Goal: Transaction & Acquisition: Purchase product/service

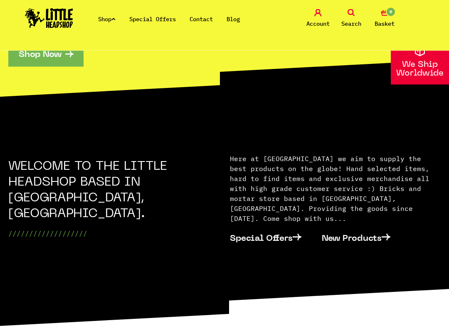
scroll to position [197, 0]
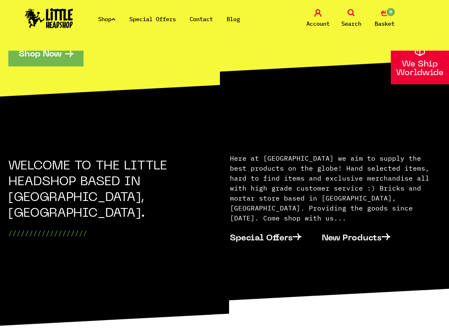
click at [275, 231] on link "Special Offers" at bounding box center [271, 237] width 82 height 25
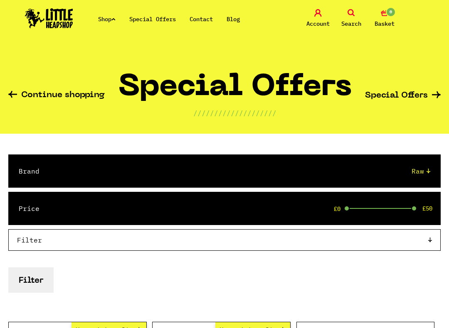
select select "3"
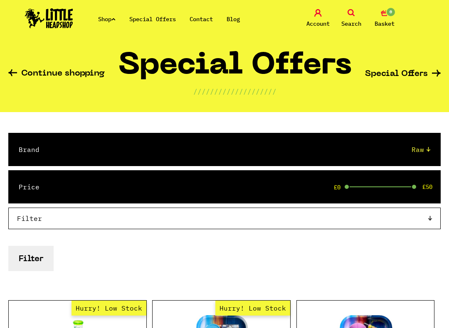
click at [41, 255] on button "Filter" at bounding box center [30, 258] width 45 height 25
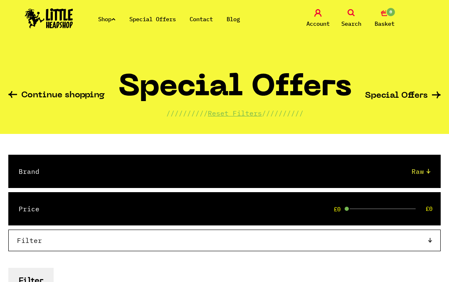
click at [348, 208] on span at bounding box center [347, 209] width 6 height 6
click at [341, 207] on span "£0" at bounding box center [337, 209] width 7 height 7
click at [381, 208] on div "£0 £0" at bounding box center [381, 208] width 67 height 1
click at [405, 208] on div "£0 £21" at bounding box center [381, 208] width 67 height 1
click at [405, 208] on span at bounding box center [404, 209] width 6 height 6
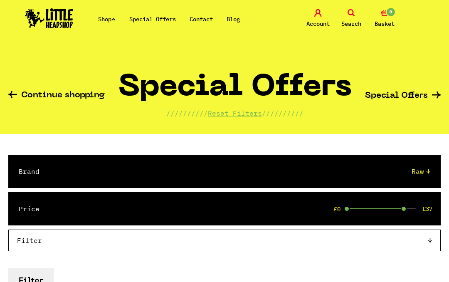
click at [411, 210] on div "Price £0 £37" at bounding box center [224, 208] width 432 height 33
click at [404, 210] on span at bounding box center [404, 209] width 6 height 6
click at [411, 208] on div "£0 £37" at bounding box center [381, 208] width 67 height 1
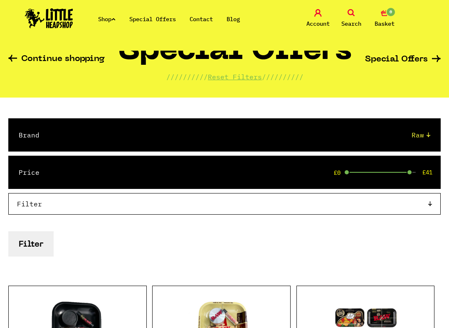
scroll to position [40, 0]
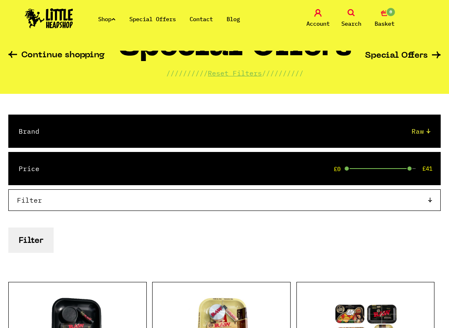
click at [32, 242] on button "Filter" at bounding box center [30, 240] width 45 height 25
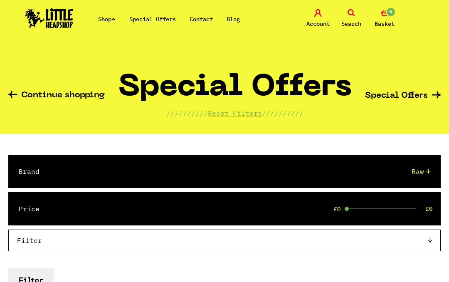
click at [11, 94] on icon at bounding box center [12, 94] width 9 height 7
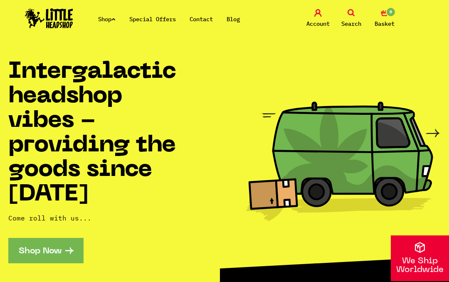
click at [38, 249] on link "Shop Now" at bounding box center [45, 250] width 75 height 25
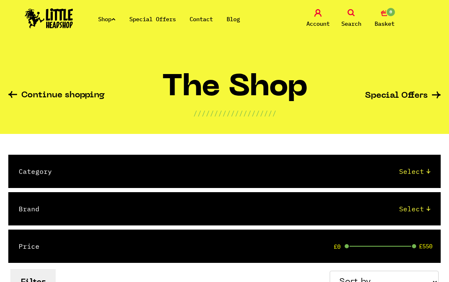
click at [430, 175] on select "Select 2 Piece 3 Piece 4 Piece 420/710 LIFE Acrylic Bongs Ashtrays Backwoods Ba…" at bounding box center [250, 171] width 362 height 10
select select "61"
click at [429, 206] on select "Select Amsterdam Glass Backwoods [PERSON_NAME] Black Leaf Blue Moon Hemp Boost …" at bounding box center [243, 209] width 374 height 10
select select "3"
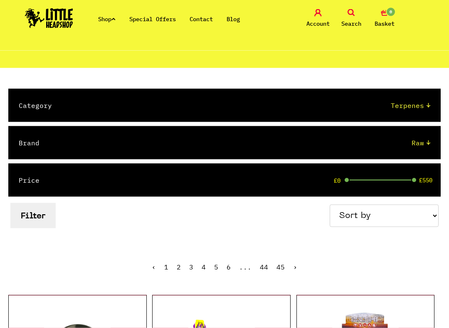
scroll to position [66, 0]
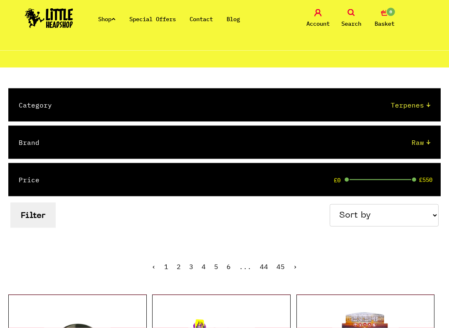
click at [43, 210] on button "Filter" at bounding box center [32, 215] width 45 height 25
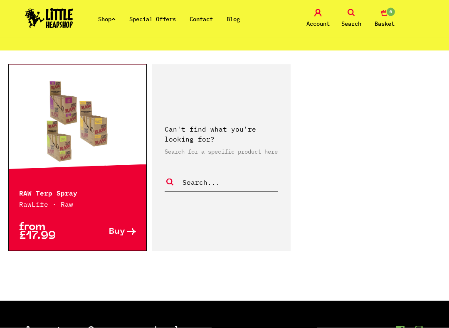
scroll to position [262, 0]
click at [131, 232] on icon at bounding box center [131, 231] width 9 height 7
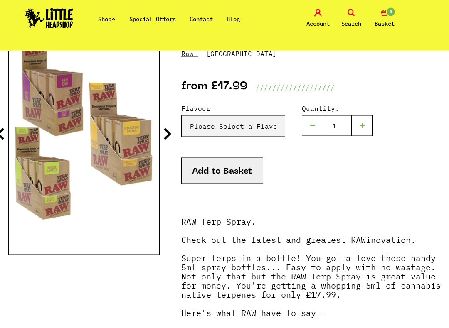
scroll to position [118, 0]
click at [260, 125] on select "Please Select a Flavour Sour Apple - £17.99 Orange Soda - £17.99 SFV OG - £17.9…" at bounding box center [233, 126] width 104 height 22
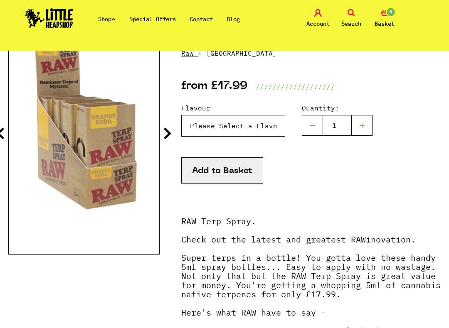
select select "1310"
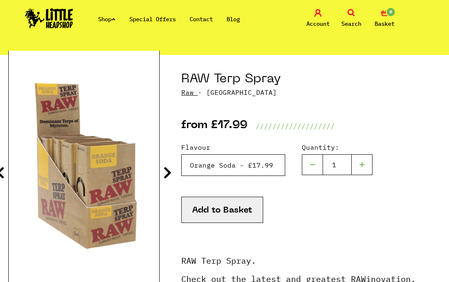
scroll to position [79, 0]
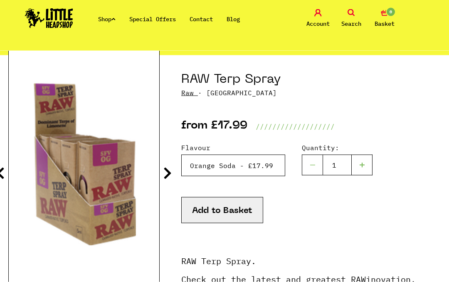
click at [227, 164] on select "Please Select a Flavour Sour Apple - £17.99 Orange Soda - £17.99 SFV OG - £17.9…" at bounding box center [233, 166] width 104 height 22
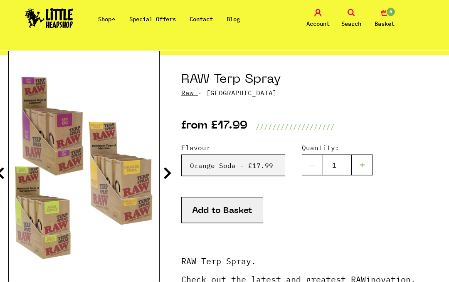
click at [230, 210] on button "Add to Basket" at bounding box center [222, 210] width 82 height 26
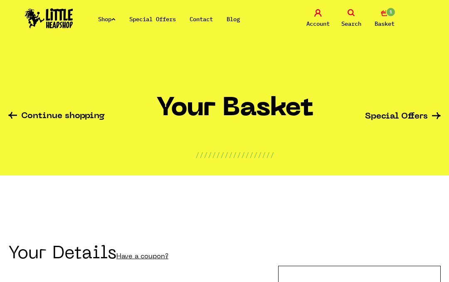
click at [356, 22] on span "Search" at bounding box center [351, 24] width 20 height 10
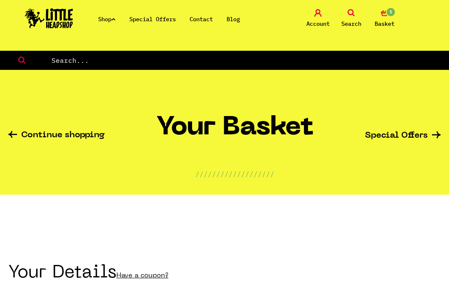
click at [15, 135] on icon at bounding box center [12, 134] width 9 height 7
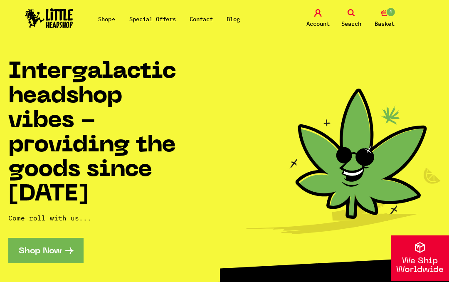
click at [59, 247] on link "Shop Now" at bounding box center [45, 250] width 75 height 25
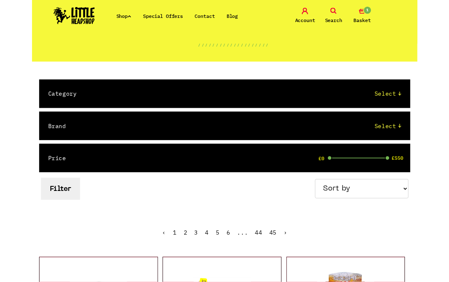
scroll to position [56, 0]
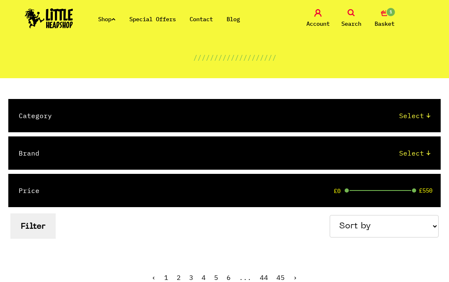
click at [429, 114] on select "Select 2 Piece 3 Piece 4 Piece 420/710 LIFE Acrylic Bongs Ashtrays Backwoods Ba…" at bounding box center [250, 116] width 362 height 10
select select "61"
click at [428, 153] on select "Select Amsterdam Glass Backwoods Basil Bush Black Leaf Blue Moon Hemp Boost Bud…" at bounding box center [243, 153] width 374 height 10
click at [430, 154] on select "Select Amsterdam Glass Backwoods Basil Bush Black Leaf Blue Moon Hemp Boost Bud…" at bounding box center [243, 153] width 374 height 10
select select "3"
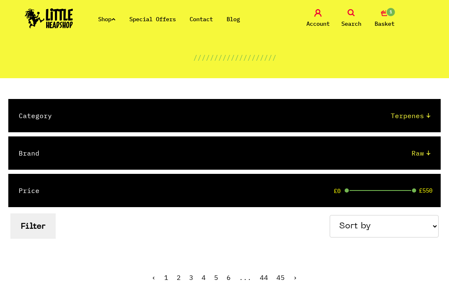
click at [27, 229] on button "Filter" at bounding box center [32, 225] width 45 height 25
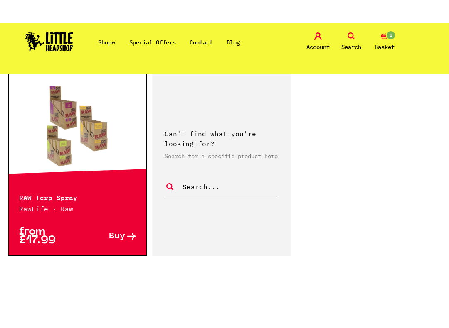
scroll to position [275, 0]
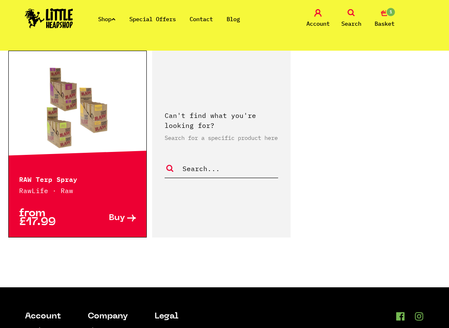
click at [127, 221] on icon at bounding box center [131, 218] width 9 height 7
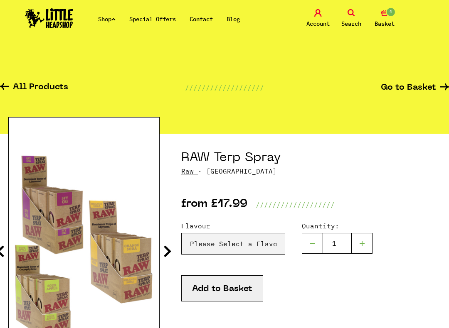
scroll to position [25, 0]
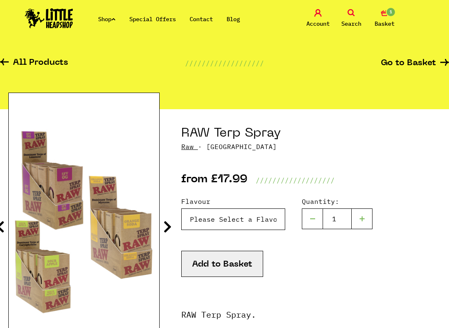
click at [264, 218] on select "Please Select a Flavour Sour Apple - £17.99 Orange Soda - £17.99 SFV OG - £17.9…" at bounding box center [233, 220] width 104 height 22
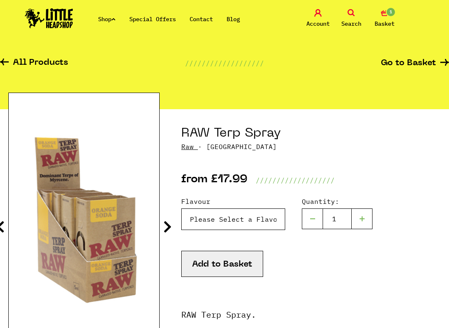
select select "1976"
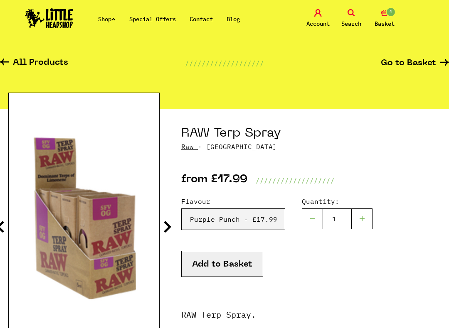
click at [236, 261] on button "Add to Basket" at bounding box center [222, 264] width 82 height 26
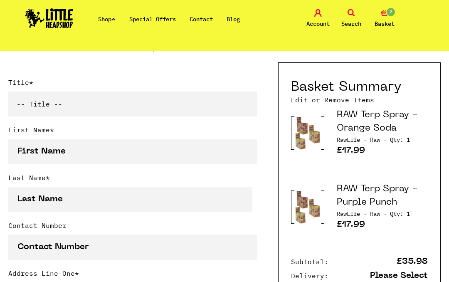
scroll to position [164, 0]
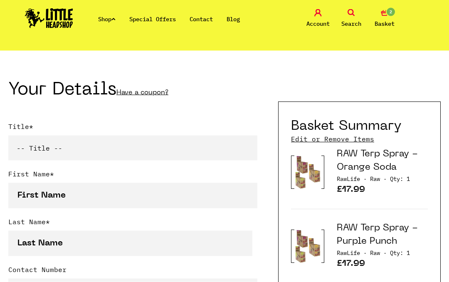
click at [70, 147] on select "-- Title -- Mr Mrs Ms Miss Dr Prof" at bounding box center [132, 148] width 249 height 25
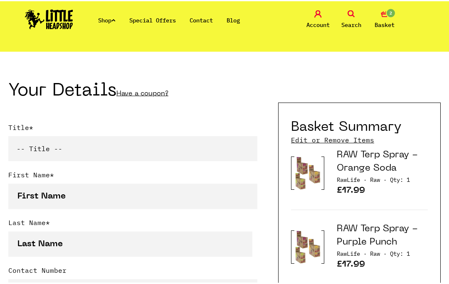
scroll to position [164, 0]
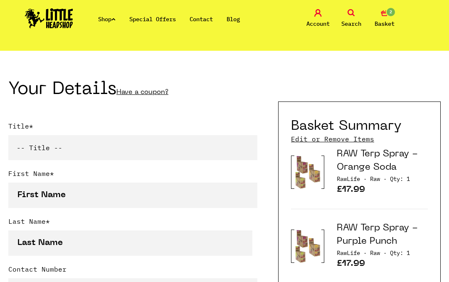
select select "mr"
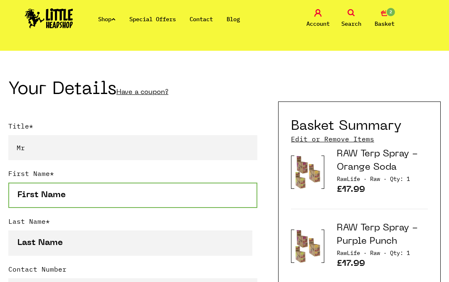
click at [159, 193] on input "First Name *" at bounding box center [132, 195] width 249 height 25
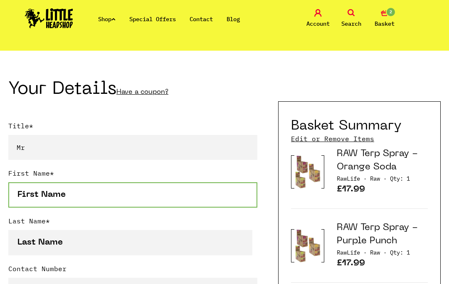
scroll to position [164, 0]
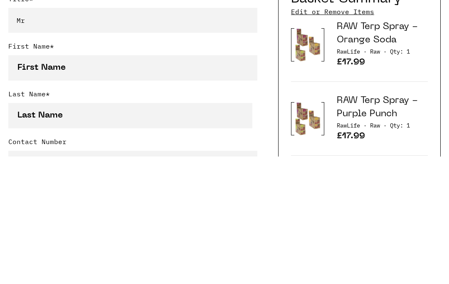
type input "Paul"
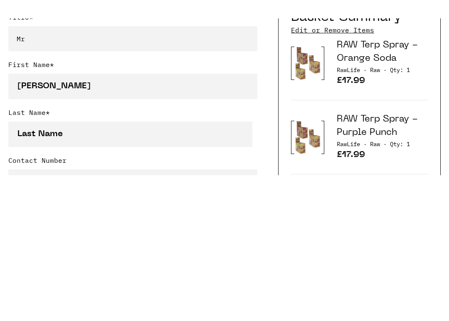
scroll to position [292, 0]
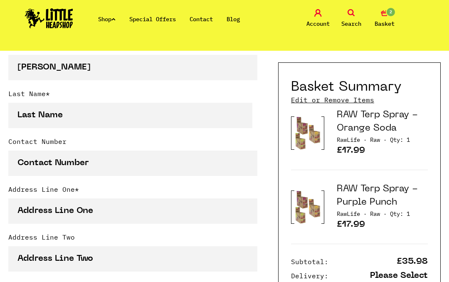
type input "Lockhart"
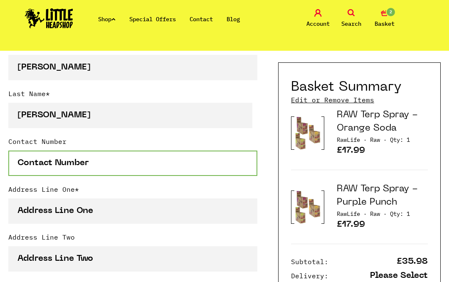
type input "07956826960"
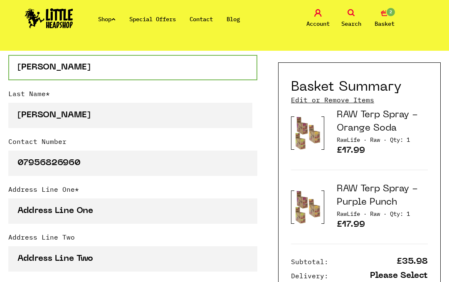
type input "[STREET_ADDRESS]"
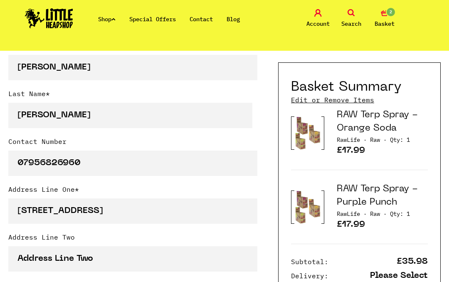
type input "[GEOGRAPHIC_DATA]"
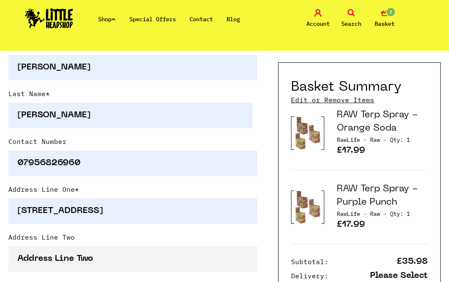
type input "[GEOGRAPHIC_DATA]"
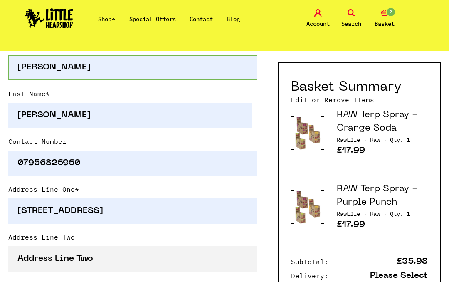
type input "[GEOGRAPHIC_DATA]"
select select "826"
type input "E13 9bs"
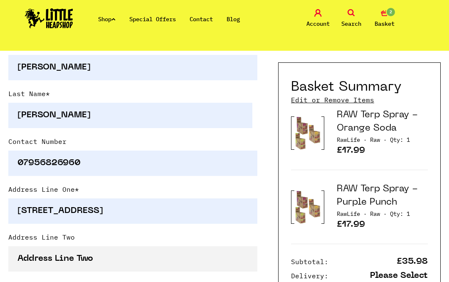
type input "[EMAIL_ADDRESS][DOMAIN_NAME]"
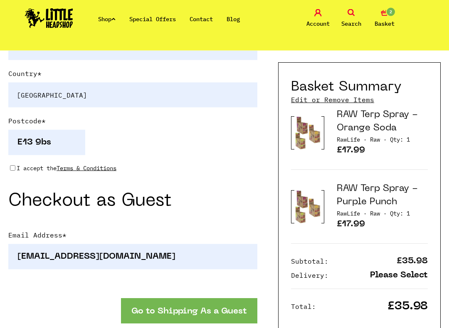
scroll to position [647, 0]
click at [11, 170] on input "I accept the Terms & Conditions" at bounding box center [12, 168] width 5 height 7
checkbox input "true"
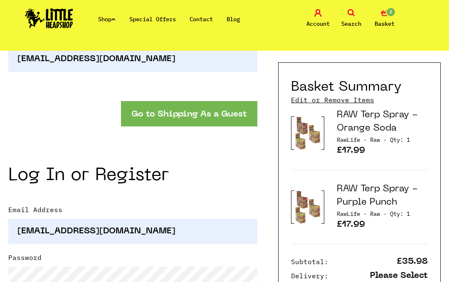
scroll to position [844, 0]
click at [209, 115] on button "Go to Shipping As a Guest" at bounding box center [189, 113] width 136 height 25
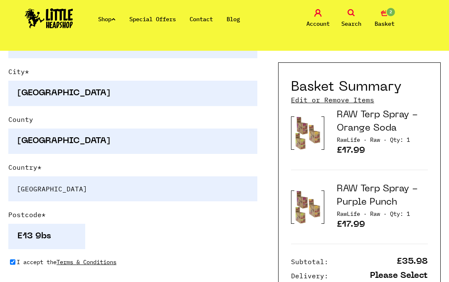
scroll to position [553, 0]
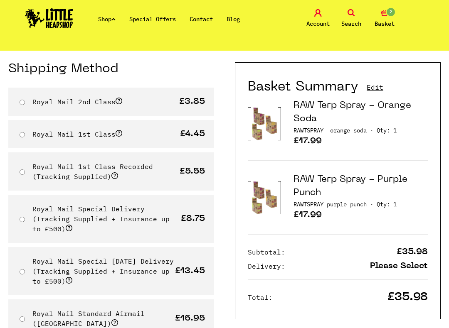
scroll to position [66, 0]
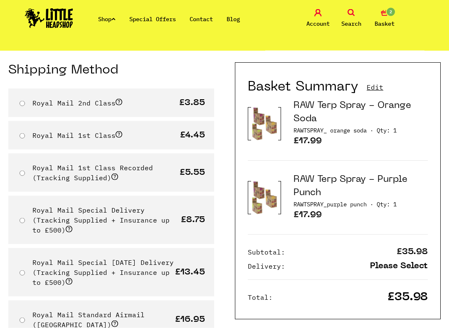
click at [23, 136] on input "Royal Mail 1st Class" at bounding box center [22, 135] width 5 height 5
radio input "true"
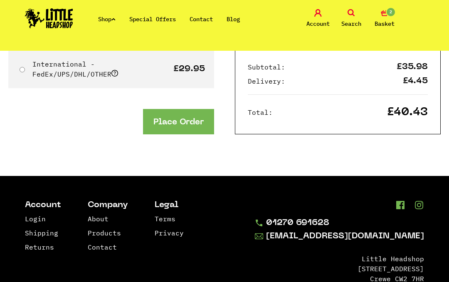
scroll to position [358, 0]
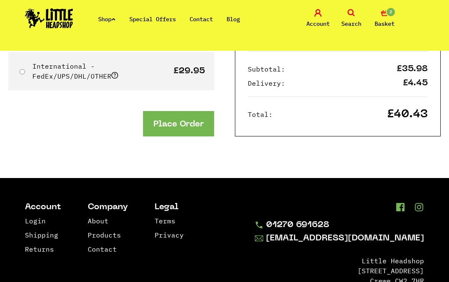
click at [173, 111] on button "Place Order" at bounding box center [178, 123] width 71 height 25
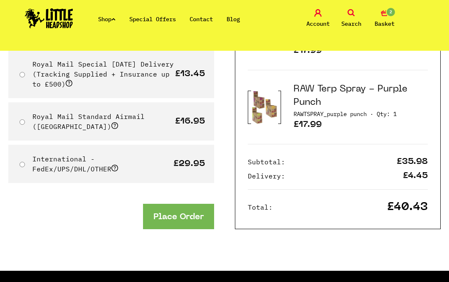
scroll to position [264, 0]
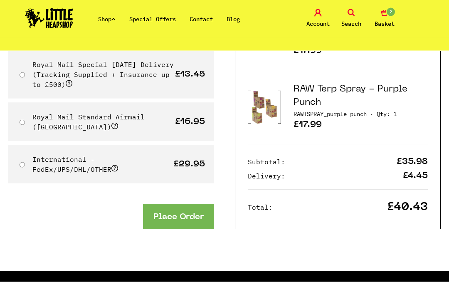
click at [162, 204] on button "Place Order" at bounding box center [178, 216] width 71 height 25
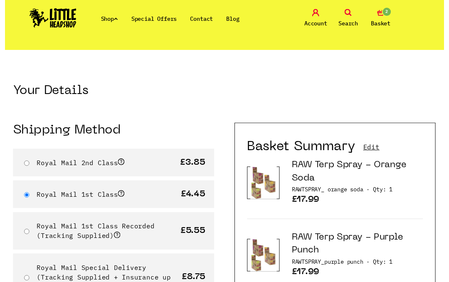
scroll to position [0, 0]
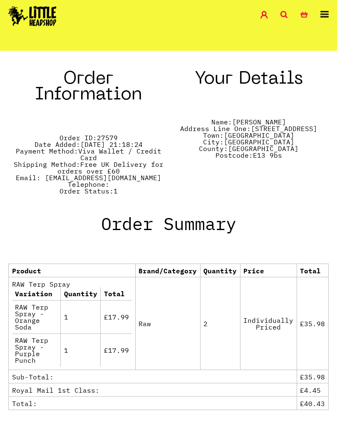
scroll to position [285, 0]
